Goal: Check status: Check status

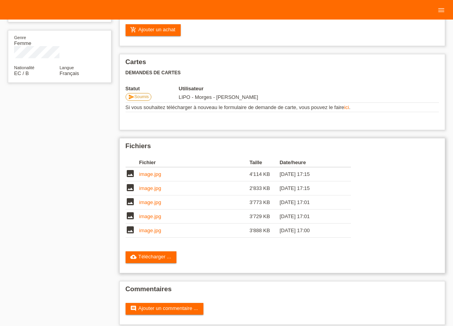
scroll to position [129, 0]
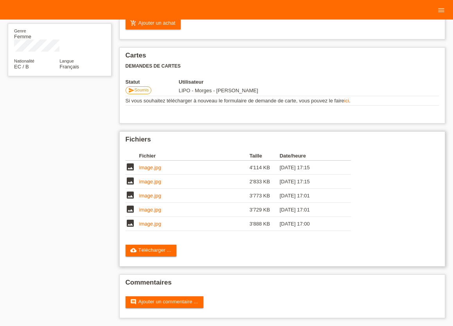
click at [148, 226] on link "image.jpg" at bounding box center [150, 224] width 22 height 6
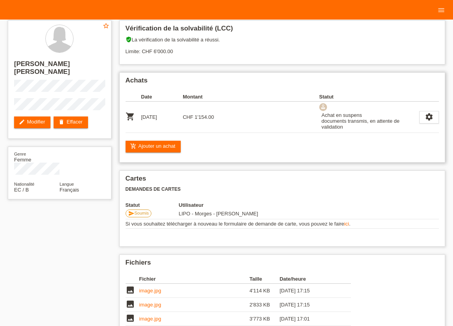
scroll to position [0, 0]
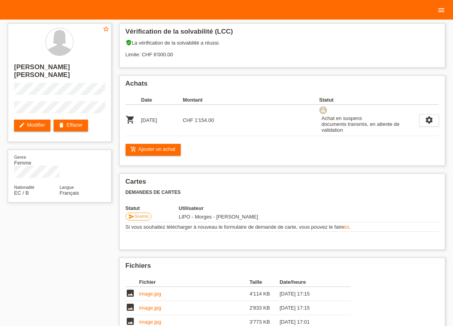
click at [443, 9] on icon "menu" at bounding box center [441, 10] width 8 height 8
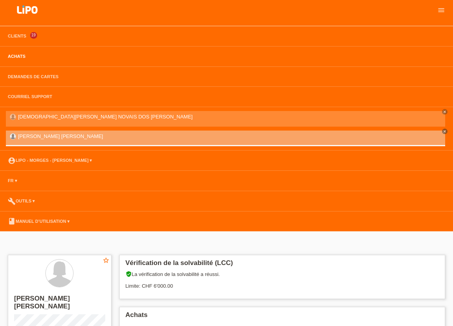
click at [17, 57] on link "Achats" at bounding box center [16, 56] width 25 height 5
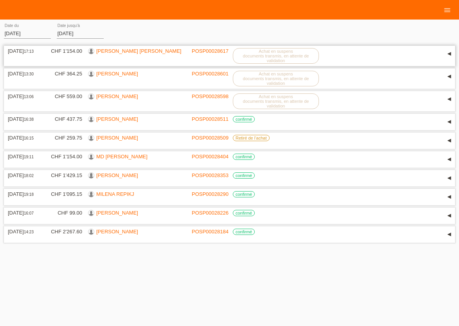
click at [108, 53] on link "[PERSON_NAME] [PERSON_NAME]" at bounding box center [138, 51] width 85 height 6
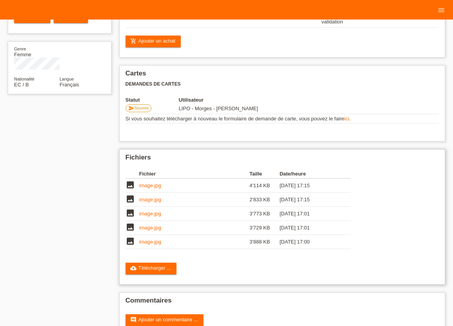
scroll to position [129, 0]
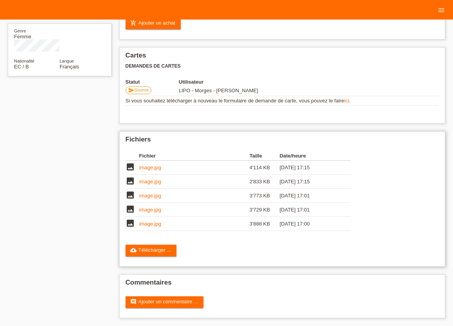
click at [151, 175] on td "image.jpg" at bounding box center [194, 182] width 110 height 14
click at [154, 169] on link "image.jpg" at bounding box center [150, 168] width 22 height 6
click at [153, 184] on link "image.jpg" at bounding box center [150, 182] width 22 height 6
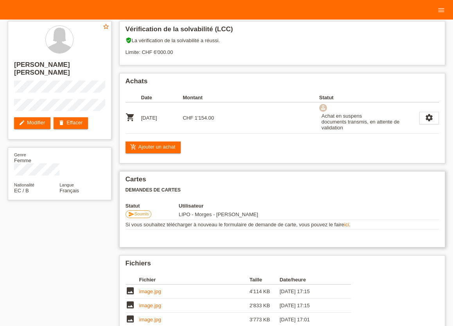
scroll to position [0, 0]
